Goal: Task Accomplishment & Management: Use online tool/utility

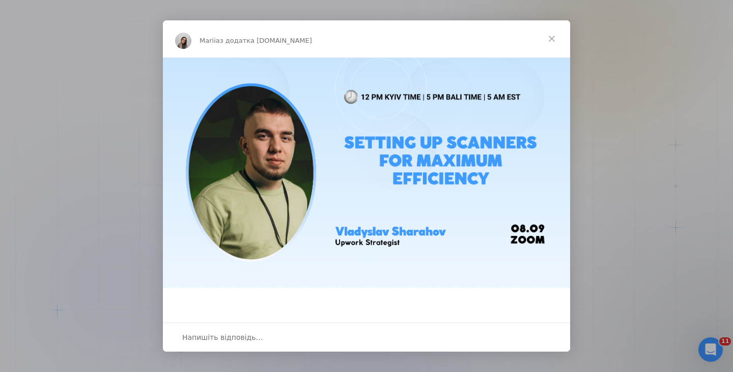
click at [552, 36] on span "Закрити" at bounding box center [551, 38] width 37 height 37
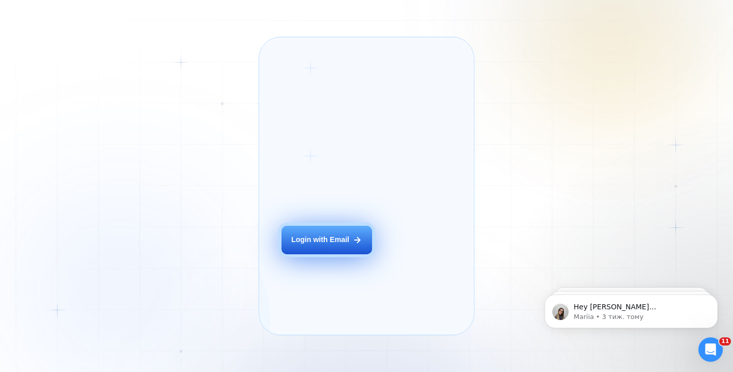
click at [323, 245] on div "Login with Email" at bounding box center [320, 240] width 58 height 10
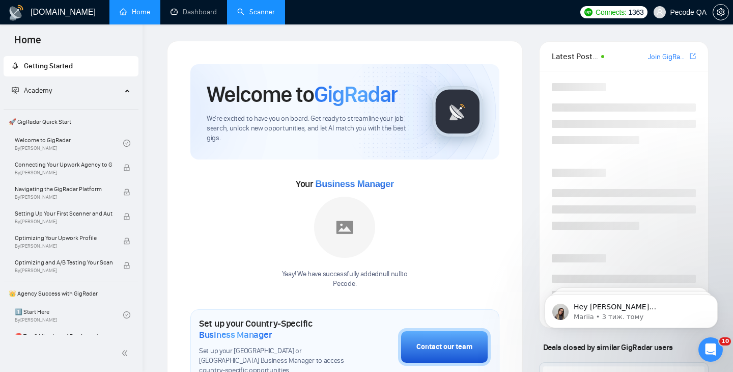
click at [261, 12] on link "Scanner" at bounding box center [256, 12] width 38 height 9
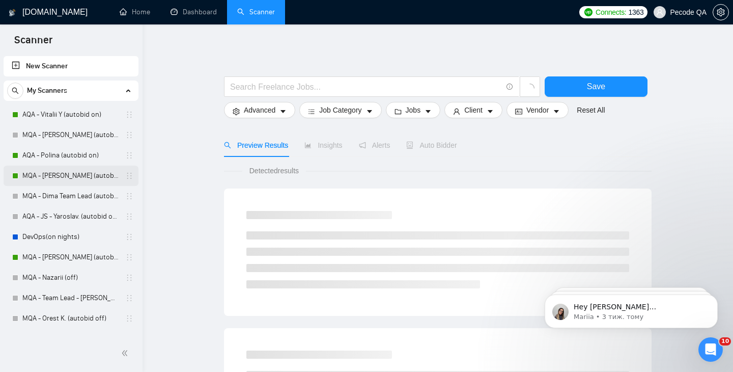
click at [47, 178] on link "MQA - Anna (autobid on)" at bounding box center [70, 175] width 97 height 20
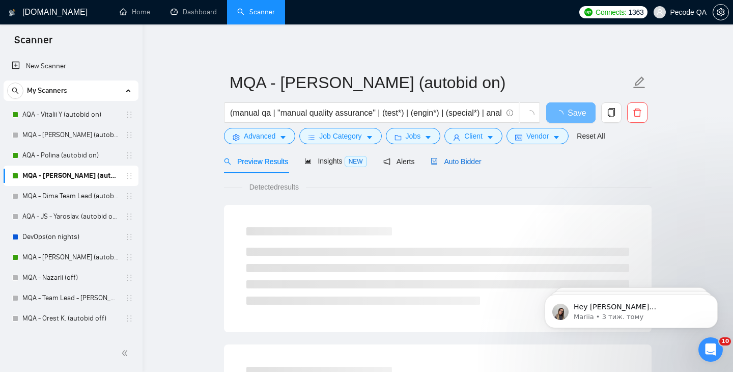
click at [470, 158] on span "Auto Bidder" at bounding box center [456, 161] width 50 height 8
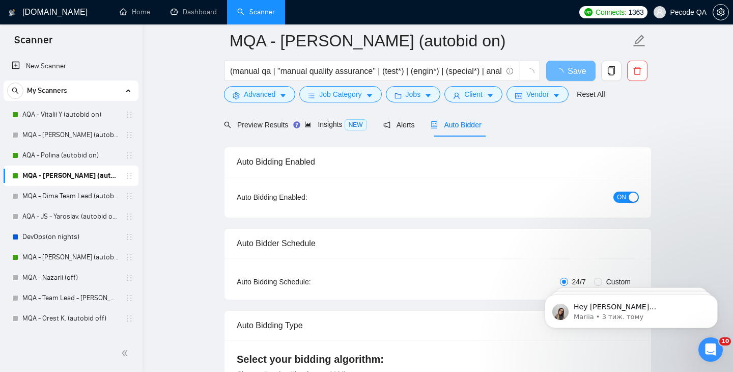
scroll to position [59, 0]
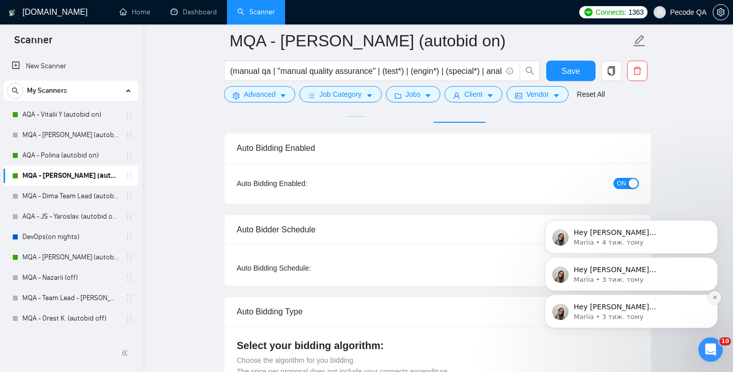
click at [712, 301] on button "Dismiss notification" at bounding box center [714, 297] width 13 height 13
click at [714, 300] on button "Dismiss notification" at bounding box center [714, 297] width 13 height 13
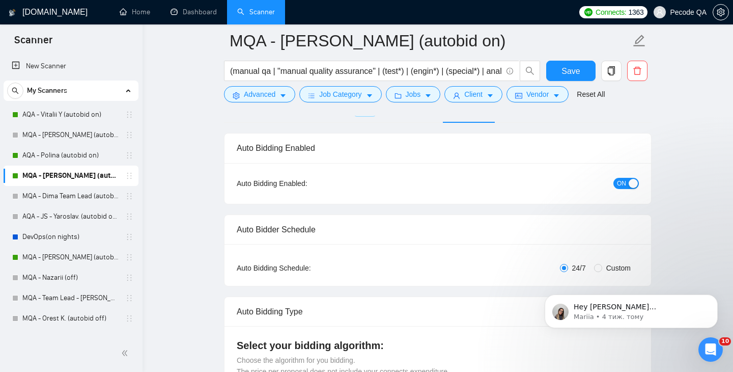
click at [714, 300] on button "Dismiss notification" at bounding box center [715, 297] width 11 height 11
